Goal: Task Accomplishment & Management: Manage account settings

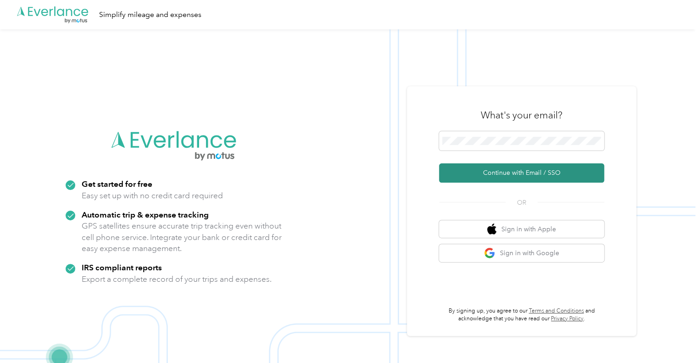
click at [517, 169] on button "Continue with Email / SSO" at bounding box center [521, 172] width 165 height 19
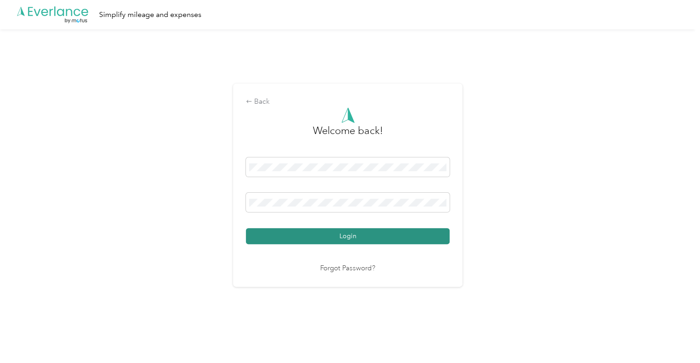
click at [317, 231] on button "Login" at bounding box center [348, 236] width 204 height 16
